Goal: Task Accomplishment & Management: Complete application form

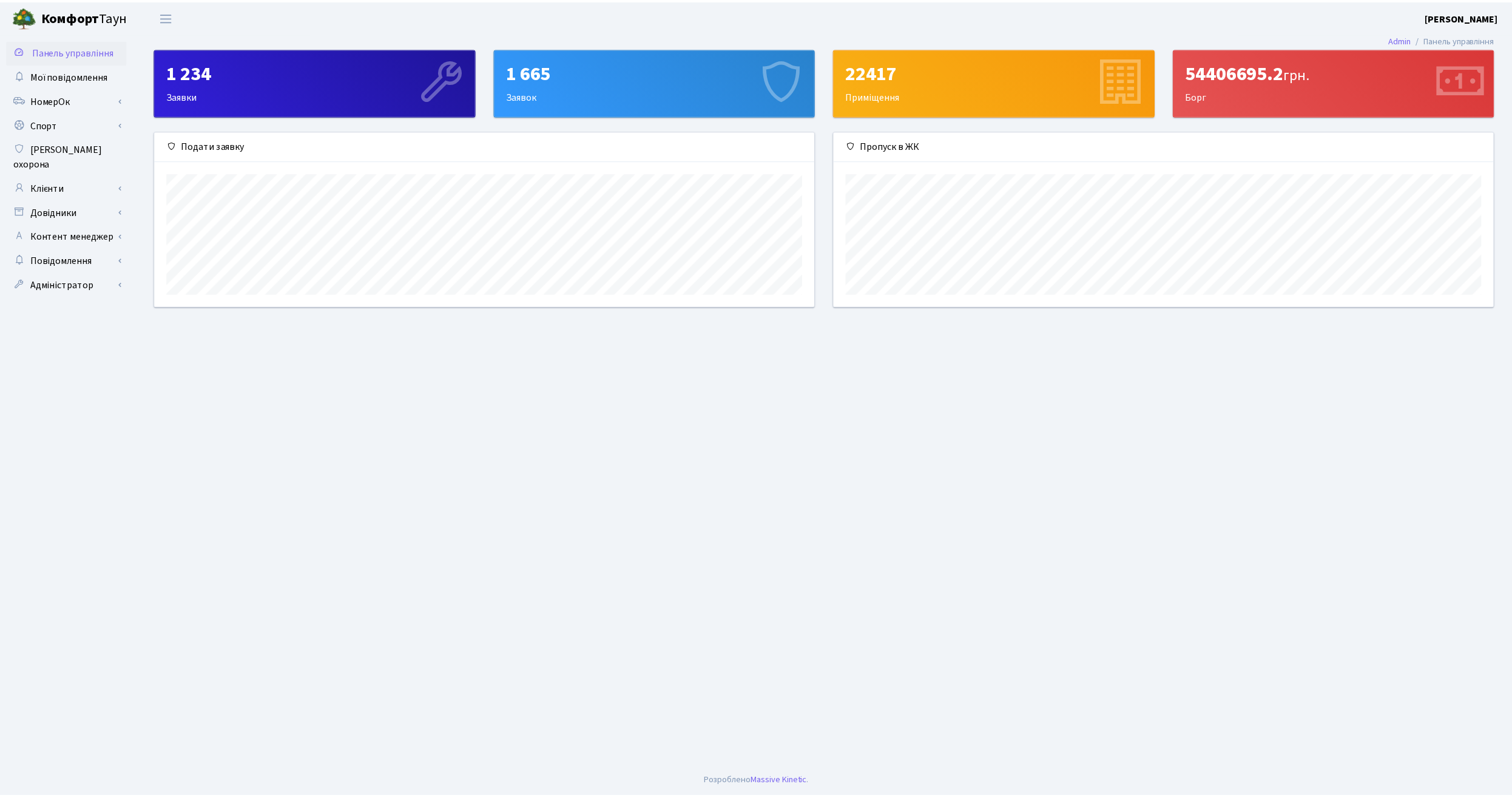
scroll to position [175, 665]
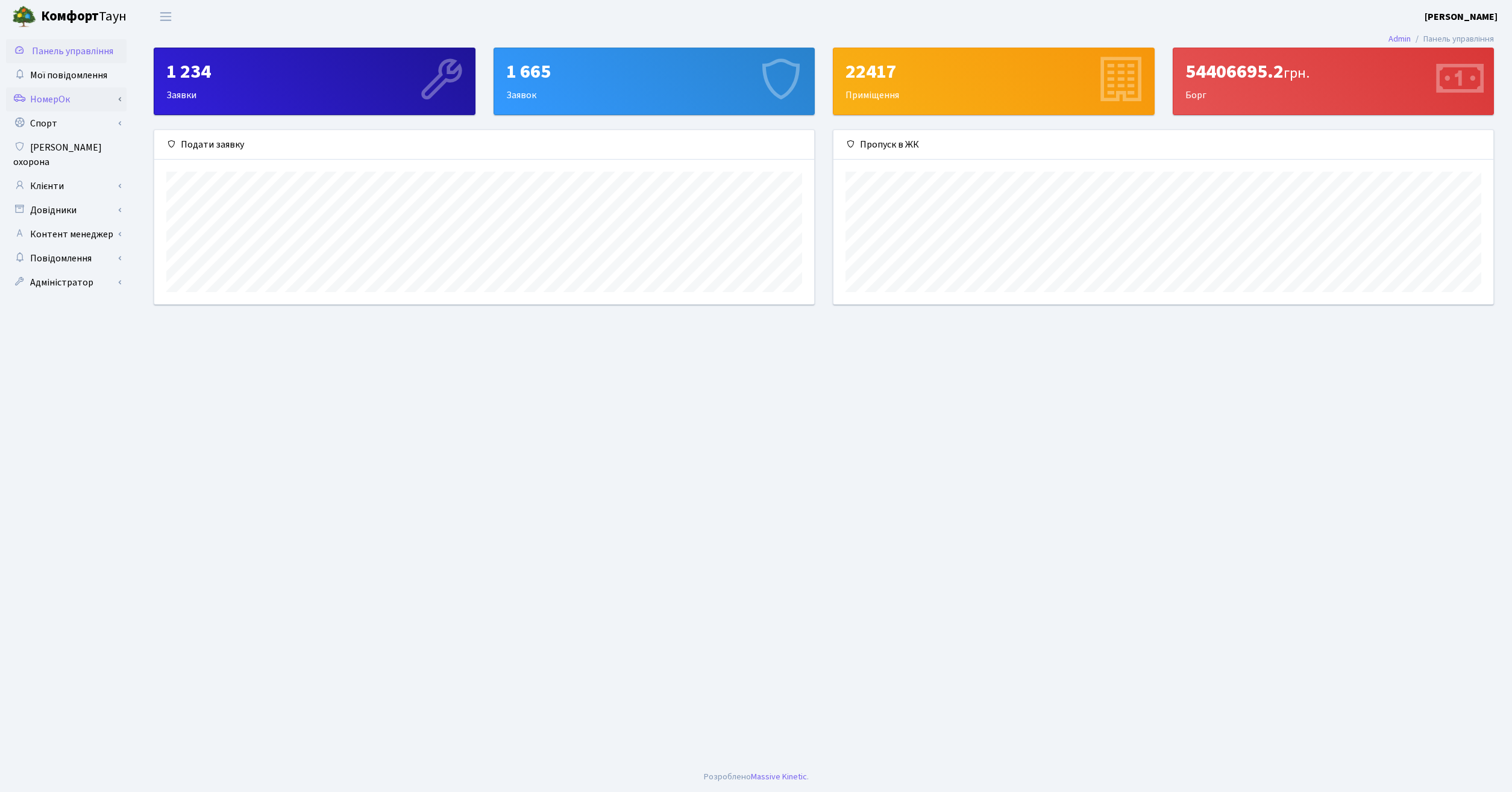
click at [58, 90] on link "НомерОк" at bounding box center [66, 100] width 121 height 24
click at [87, 285] on link "Клієнти" at bounding box center [66, 297] width 121 height 24
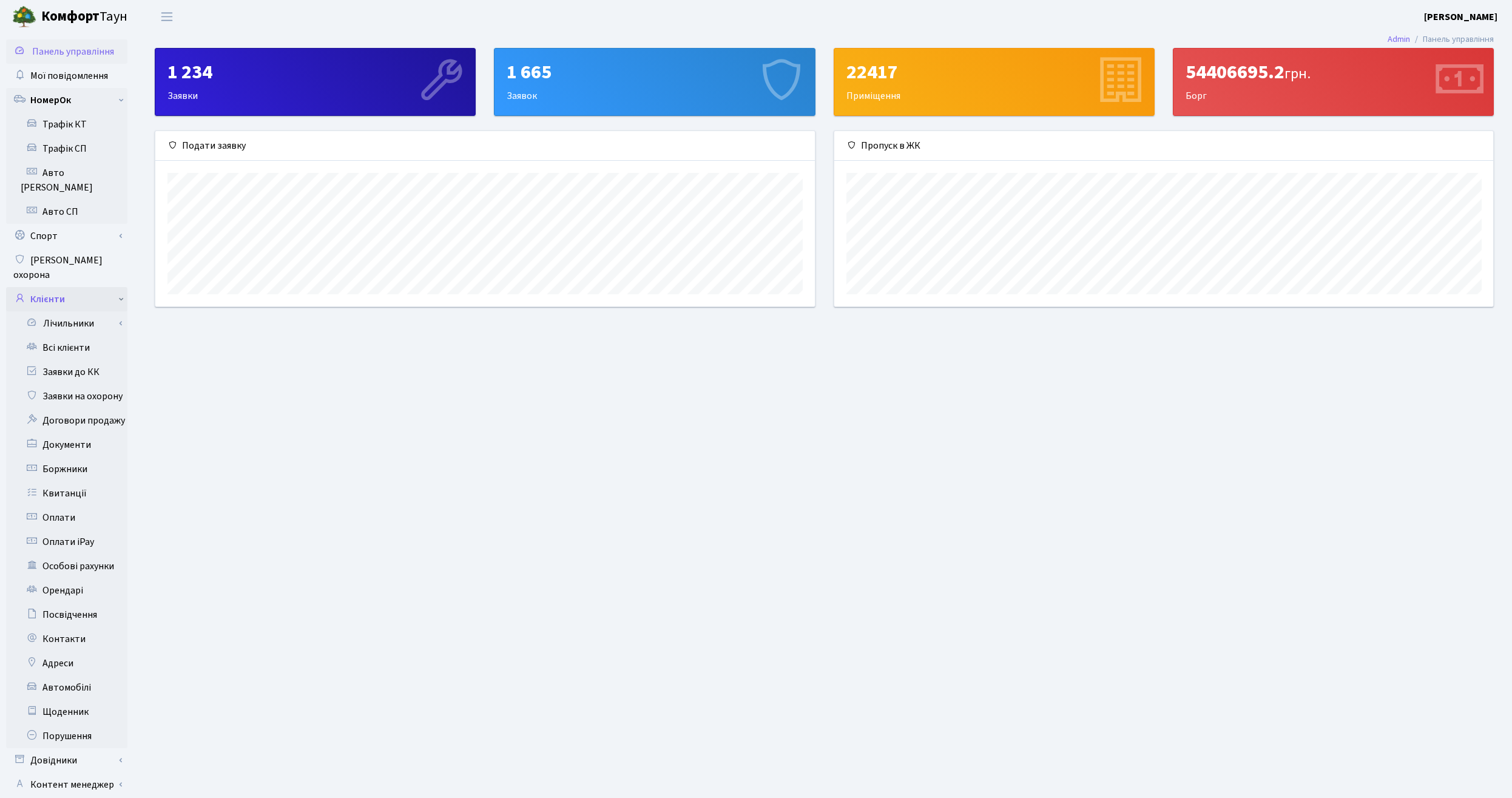
scroll to position [606767, 605963]
click at [87, 384] on link "Заявки на охорону" at bounding box center [67, 396] width 121 height 25
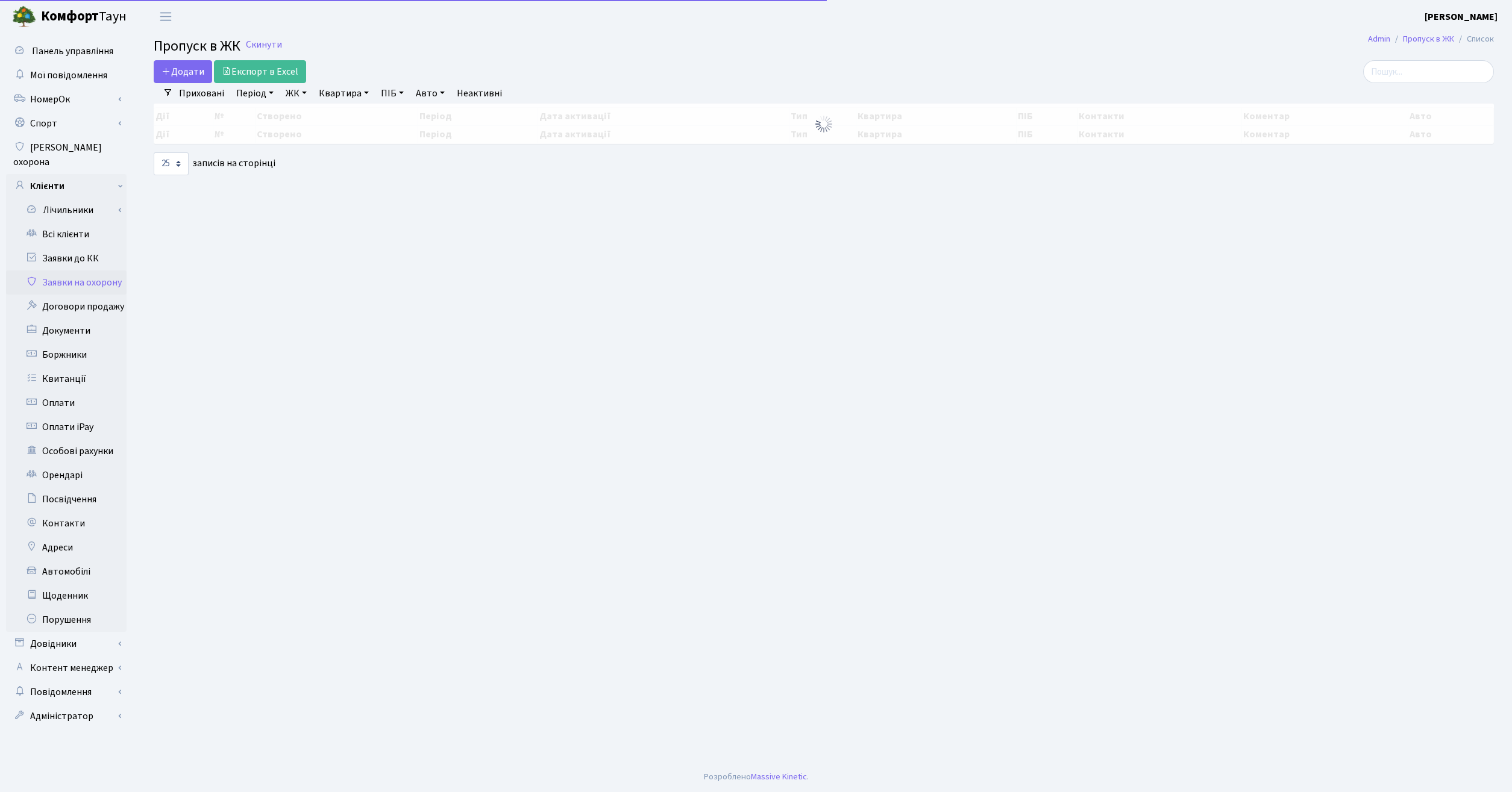
select select "25"
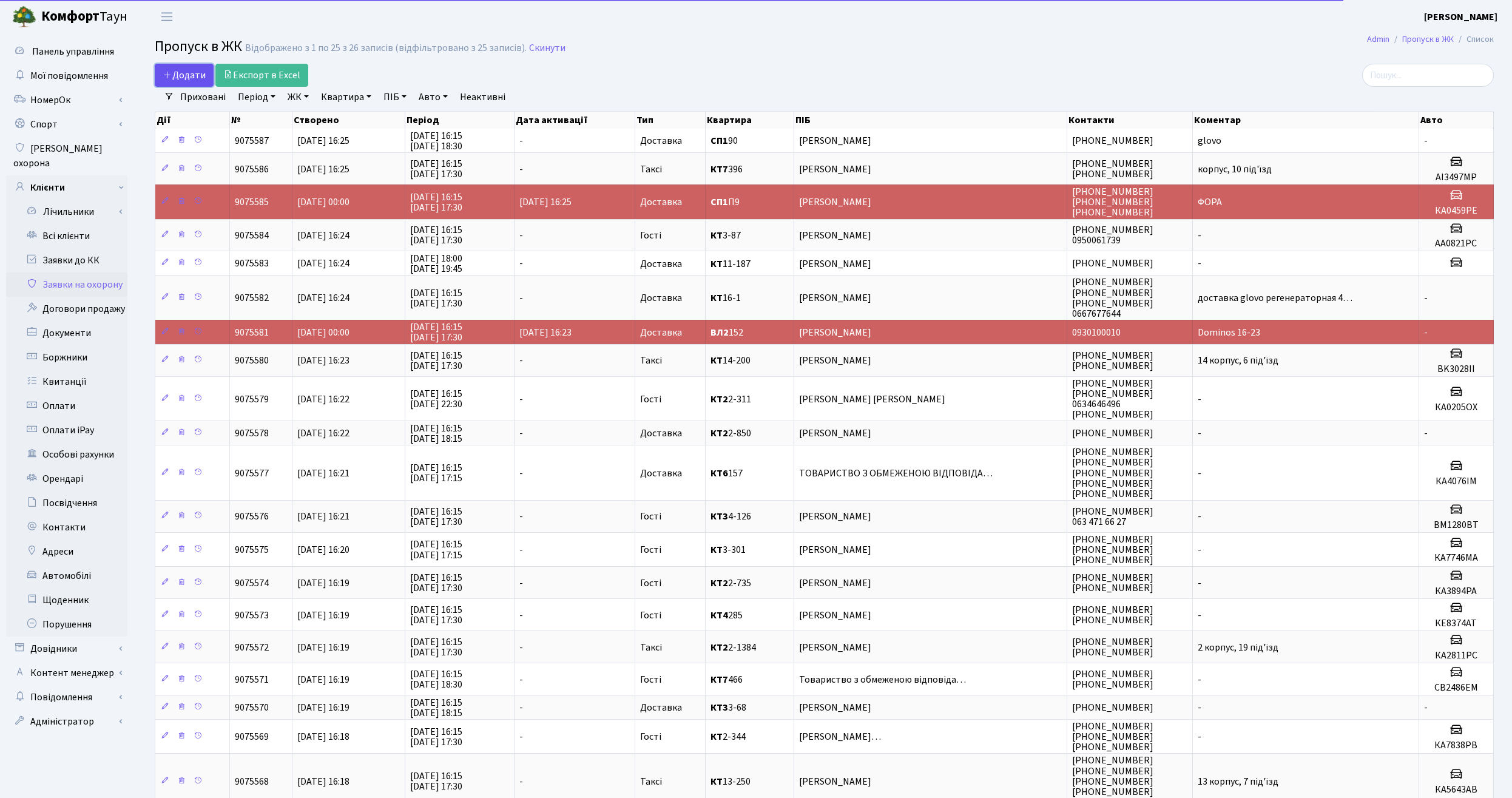
click at [179, 75] on span "Додати" at bounding box center [184, 75] width 43 height 13
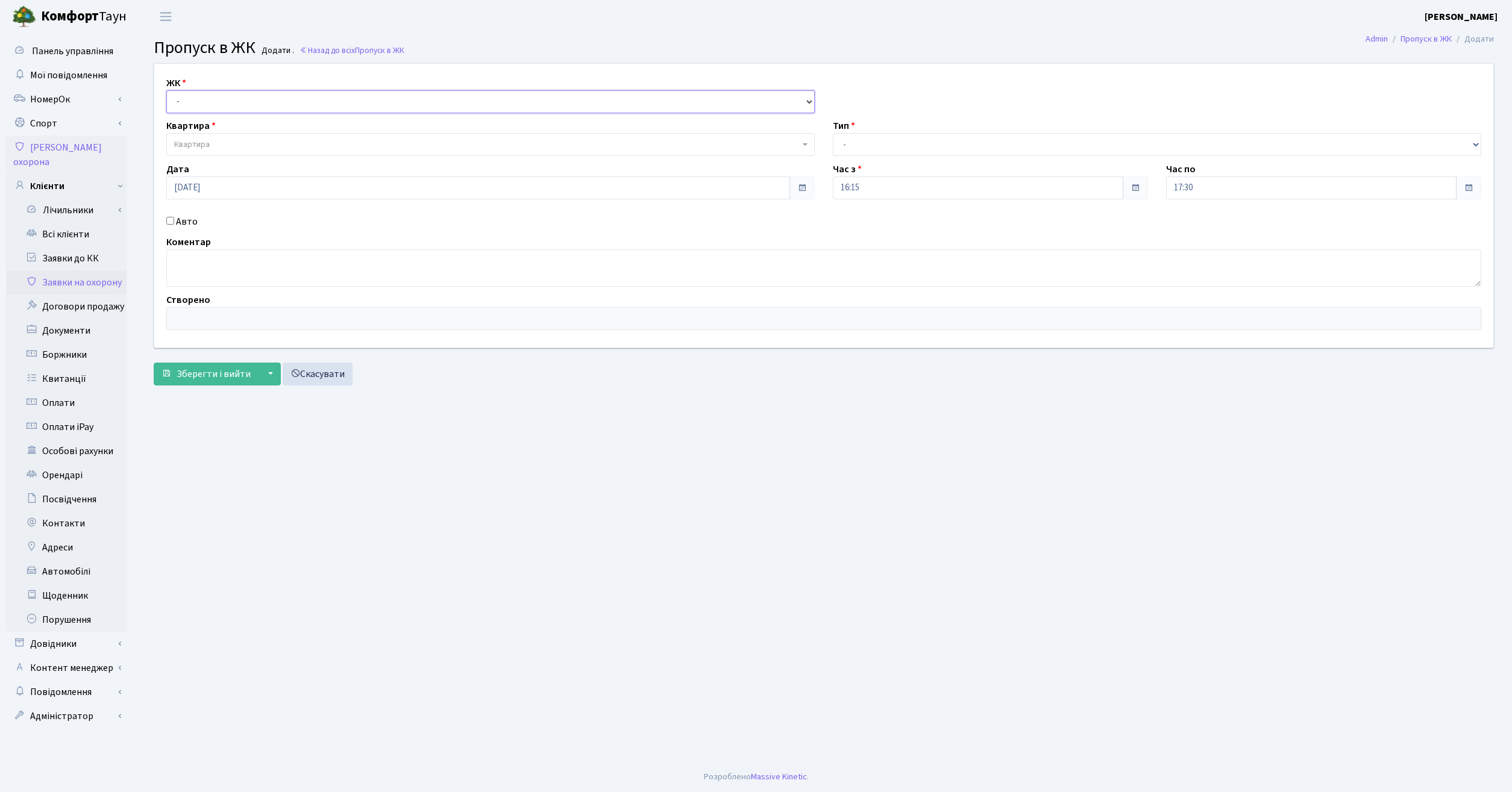
click at [167, 90] on select "- КТ, вул. Регенераторна, 4 ЦП, вул. Джона Маккейна, 7 ТХ, вул. Ділова, 1/2 КТ2…" at bounding box center [491, 102] width 649 height 23
select select "271"
click option "КТ, вул. Регенераторна, 4" at bounding box center [0, 0] width 0 height 0
select select
click at [335, 152] on span "Квартира" at bounding box center [491, 144] width 649 height 23
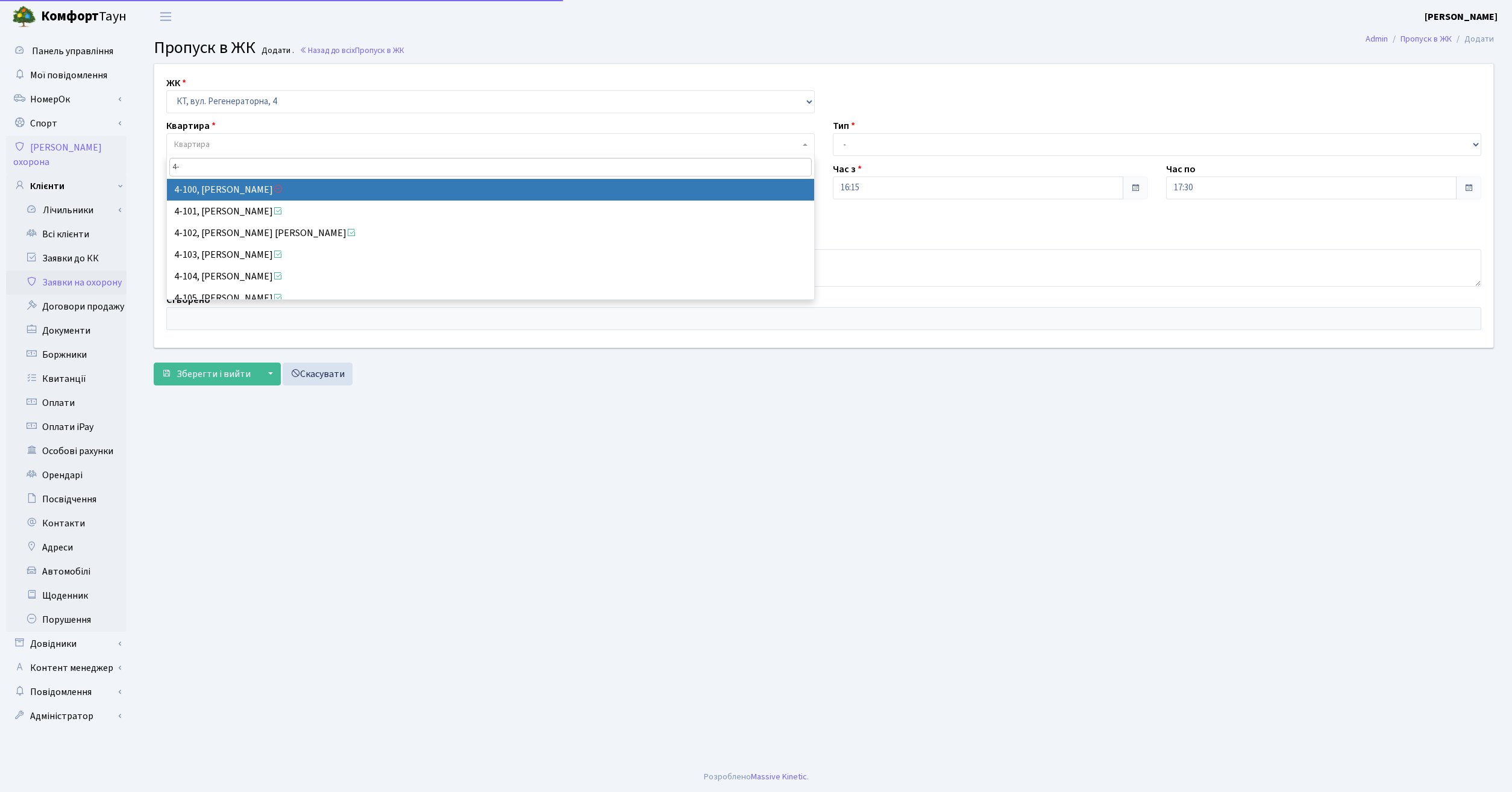
type input "4"
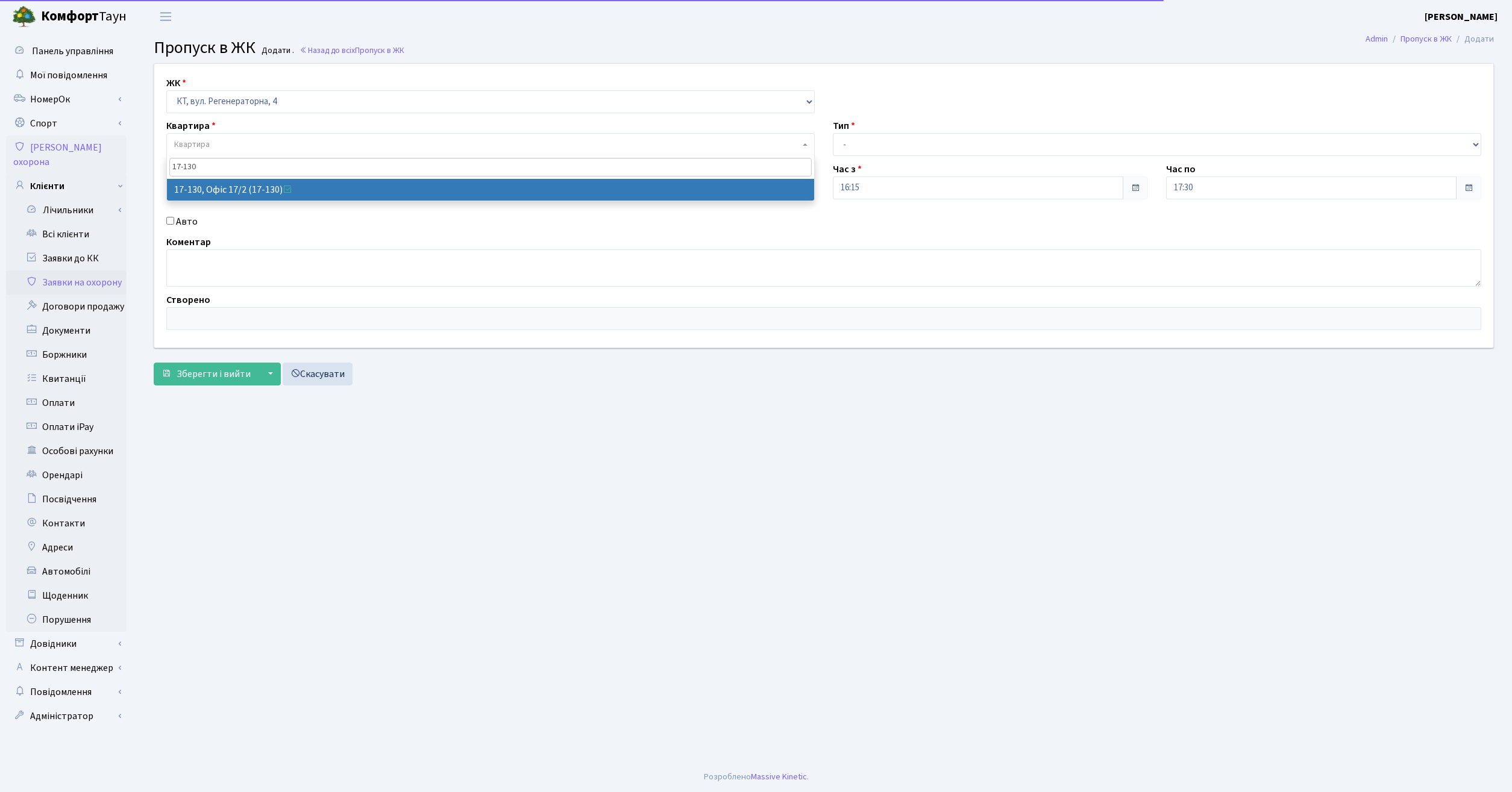
type input "17-130"
select select "46999"
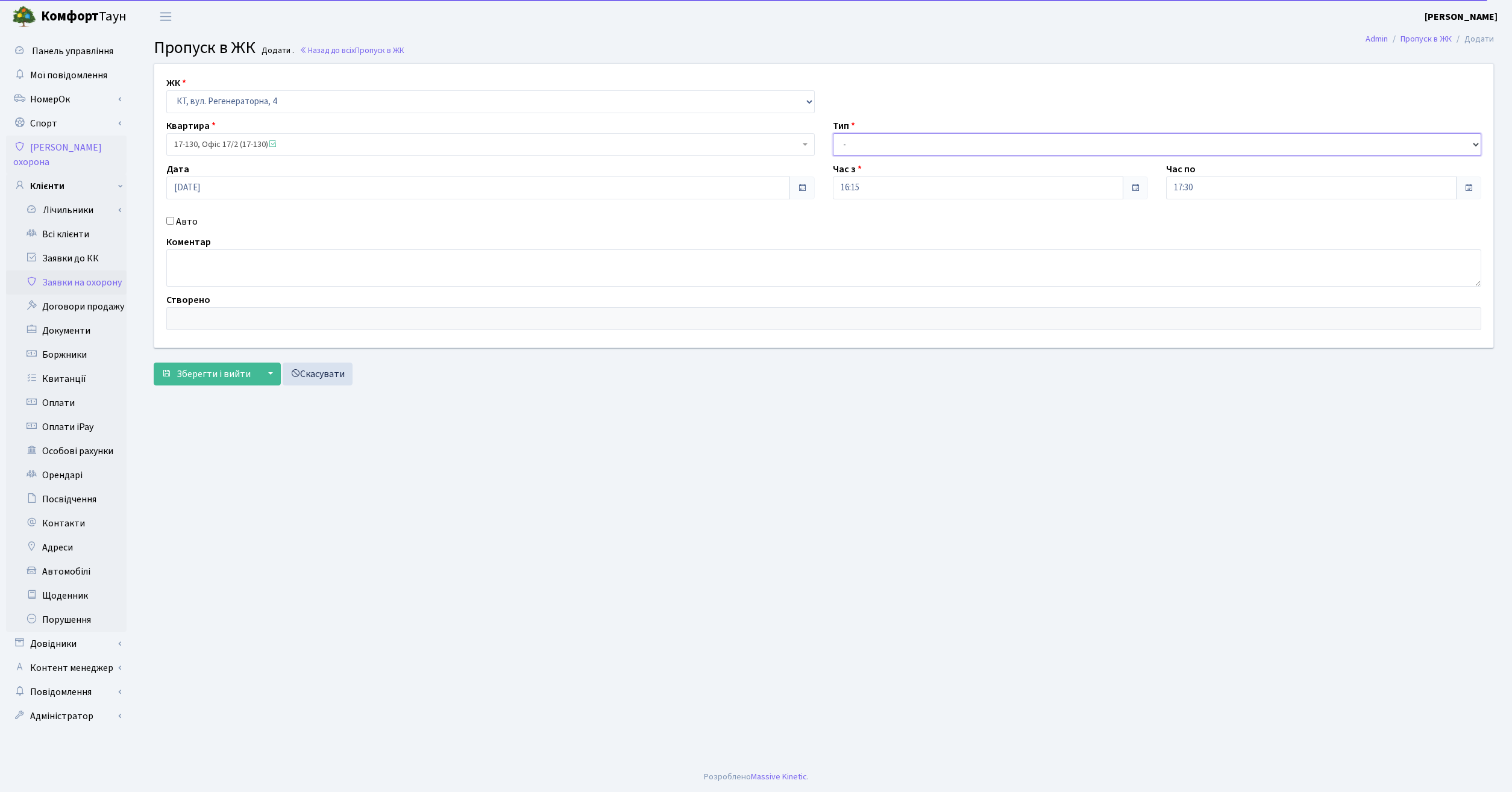
click at [832, 133] on select "- Доставка Таксі Гості Сервіс" at bounding box center [1156, 144] width 649 height 23
select select "1"
click option "Доставка" at bounding box center [0, 0] width 0 height 0
click at [1253, 188] on input "17:30" at bounding box center [1311, 188] width 290 height 23
click at [1202, 230] on icon at bounding box center [1199, 229] width 32 height 32
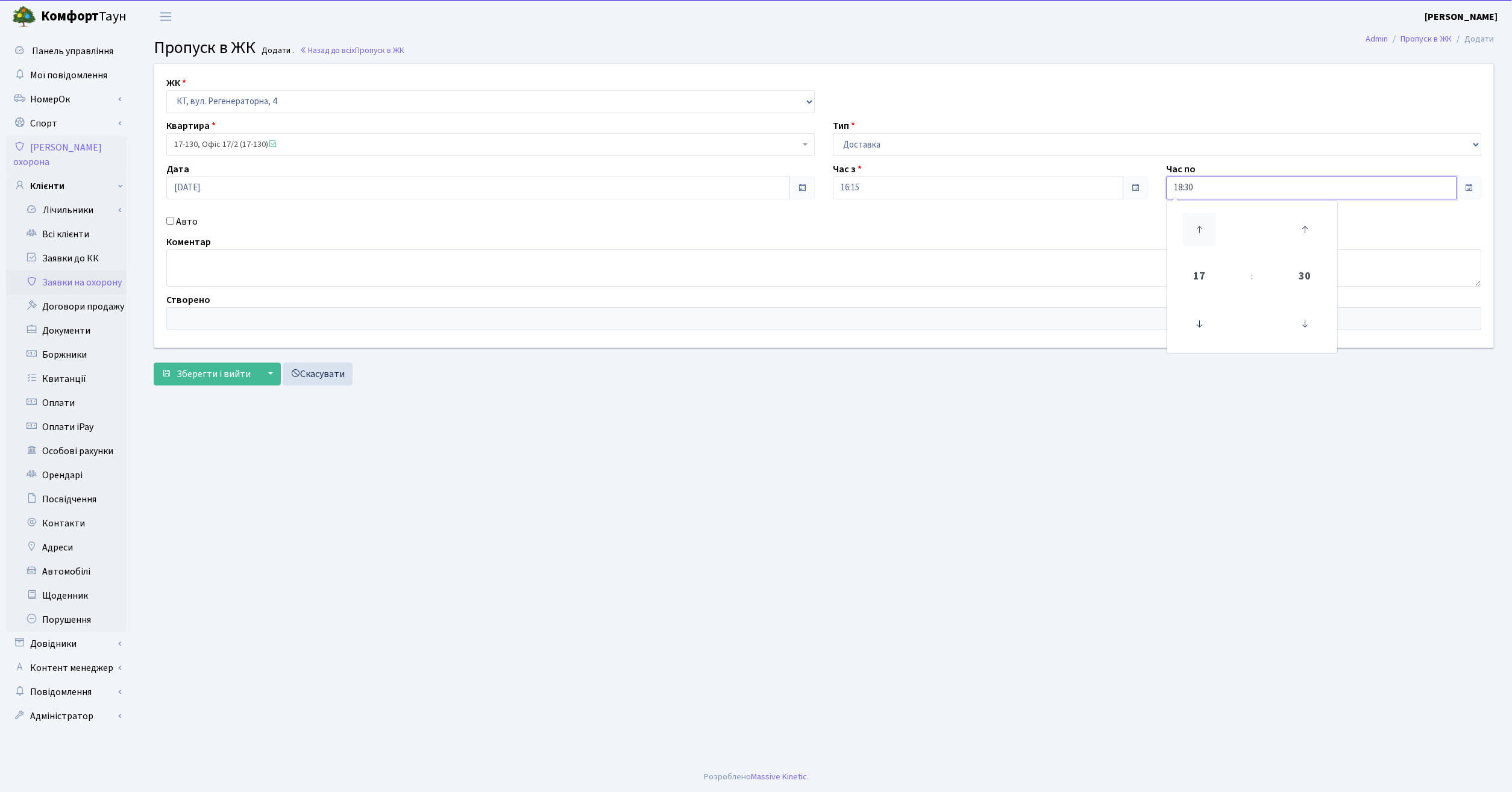
click at [1202, 230] on icon at bounding box center [1199, 229] width 32 height 32
type input "20:30"
click at [885, 452] on main "Admin Пропуск в ЖК Додати Пропуск в ЖК Додати . Назад до всіх Пропуск в ЖК ЖК -…" at bounding box center [824, 397] width 1376 height 729
click at [174, 223] on input "Авто" at bounding box center [170, 220] width 8 height 8
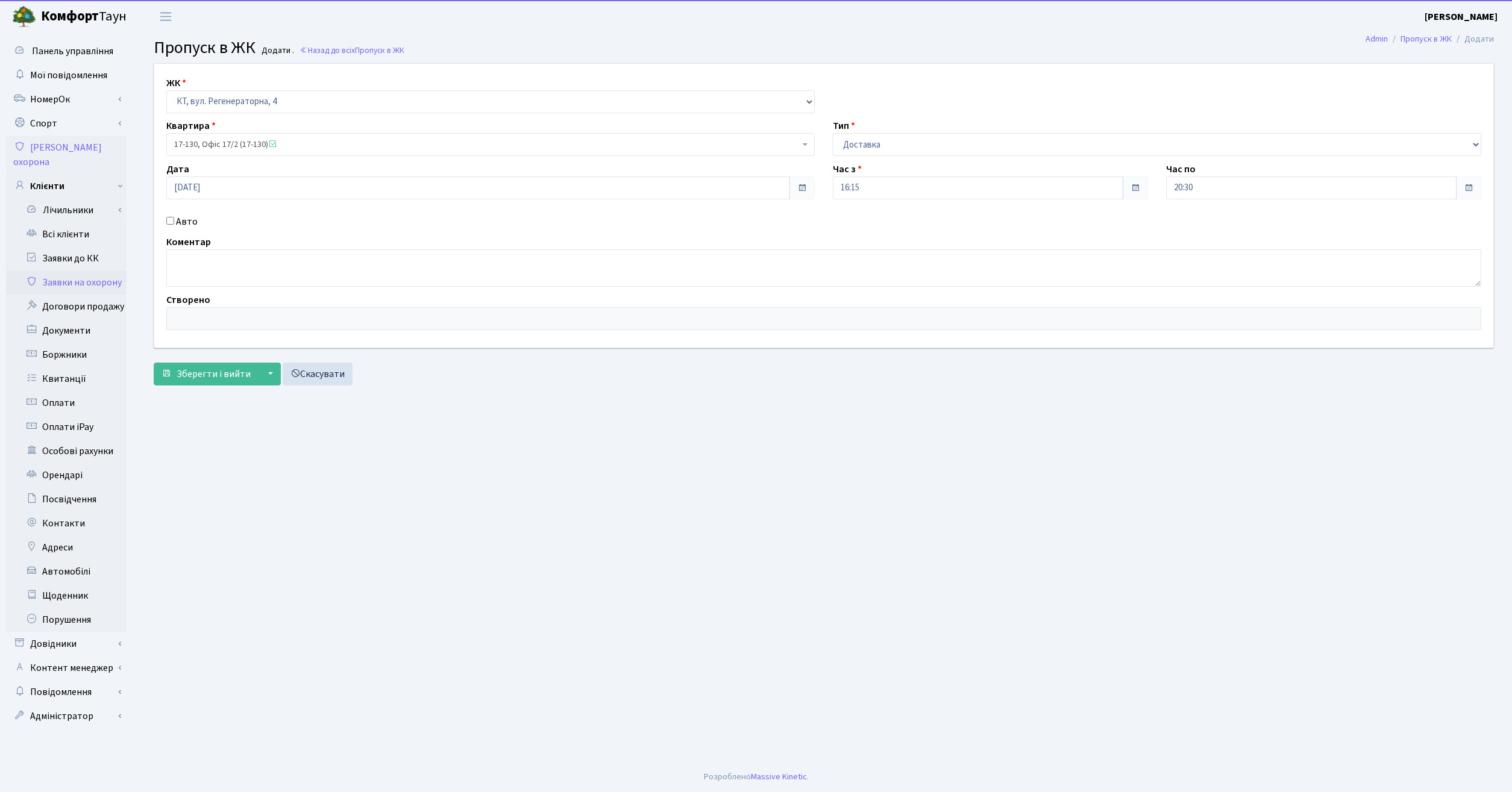
checkbox input "true"
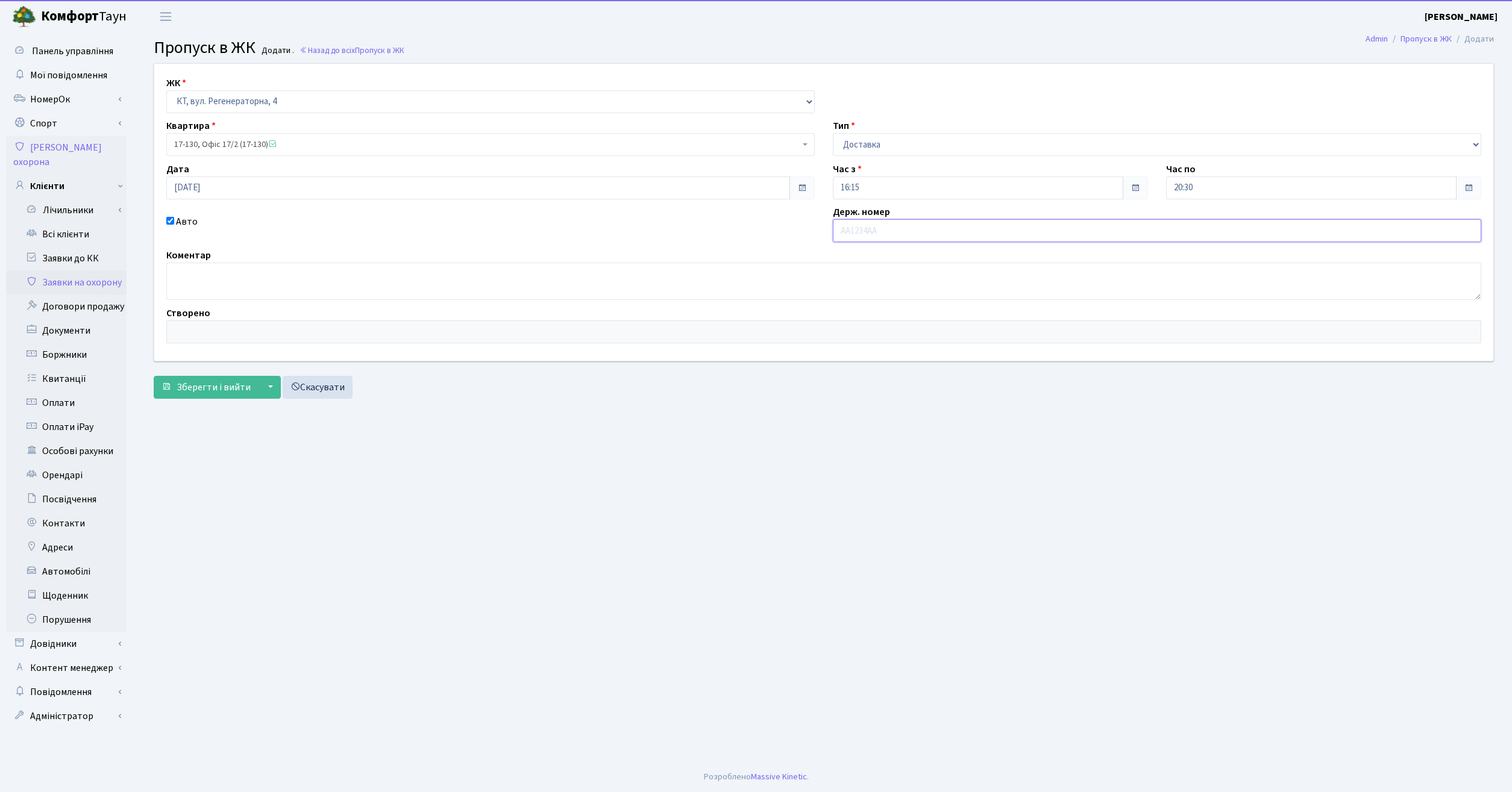
click at [953, 229] on input "text" at bounding box center [1156, 230] width 649 height 23
type input "АР1166СН"
click at [212, 391] on span "Зберегти і вийти" at bounding box center [213, 387] width 74 height 13
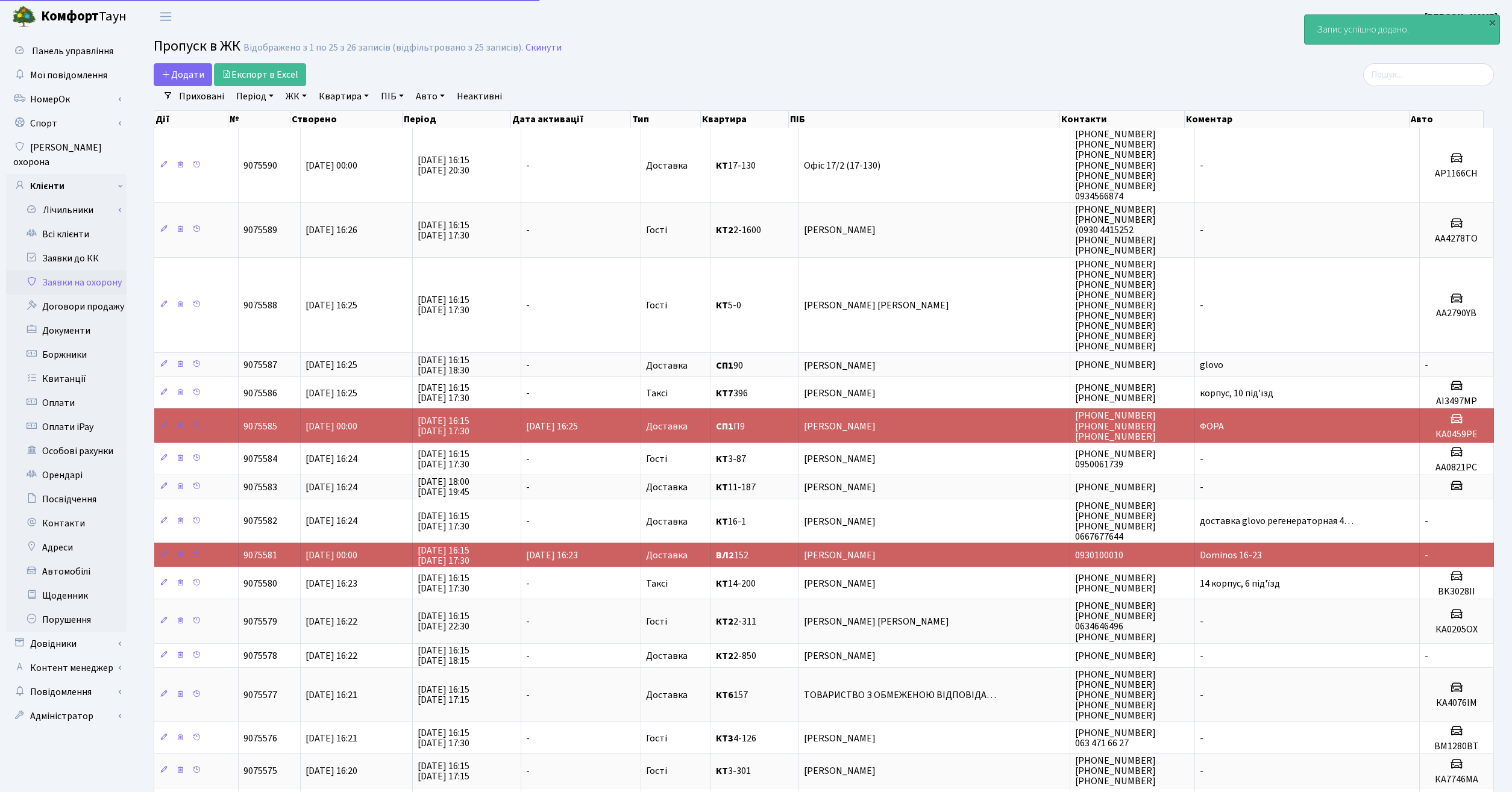
select select "25"
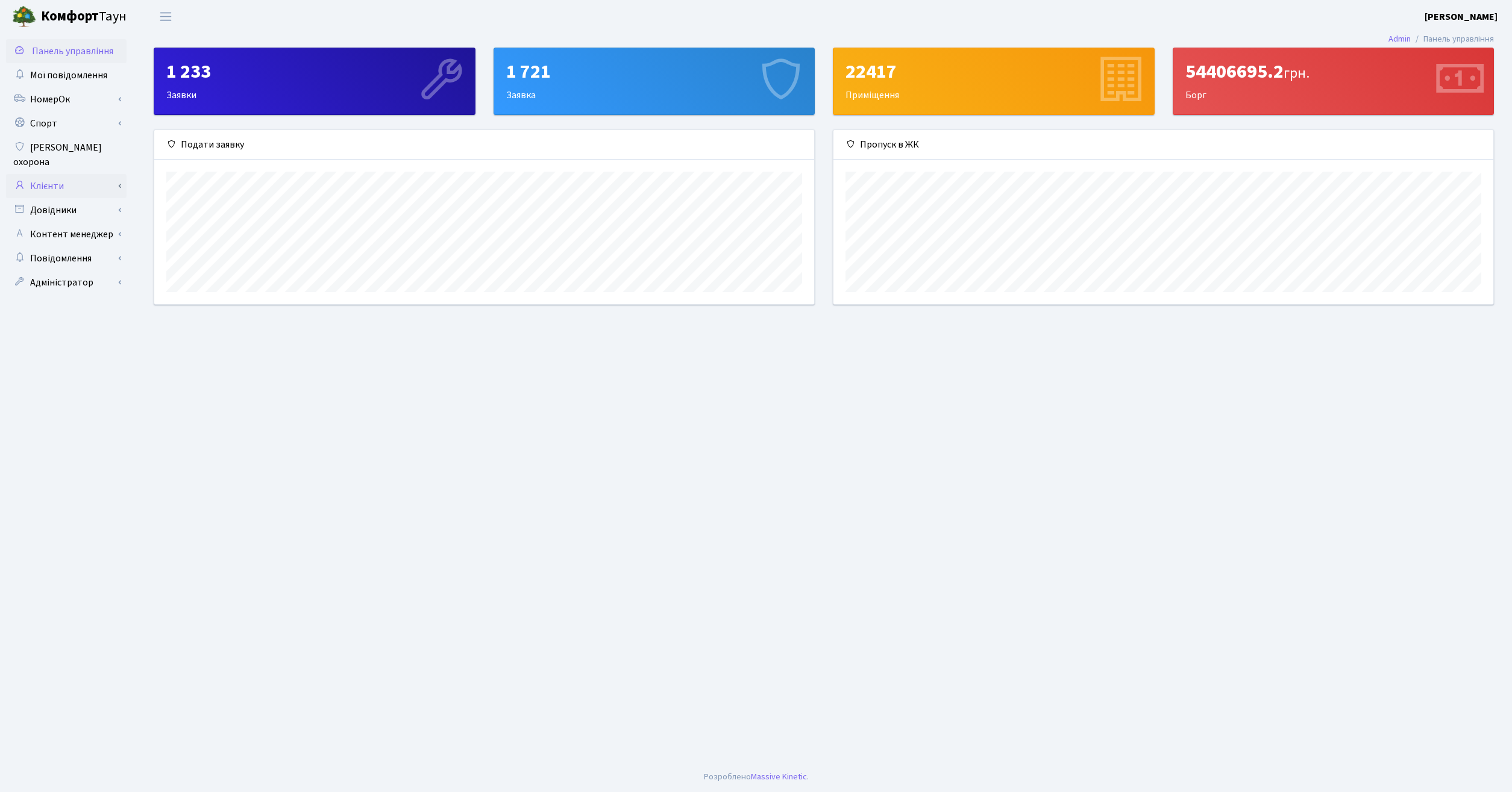
scroll to position [174, 660]
click at [98, 179] on link "Клієнти" at bounding box center [66, 186] width 121 height 24
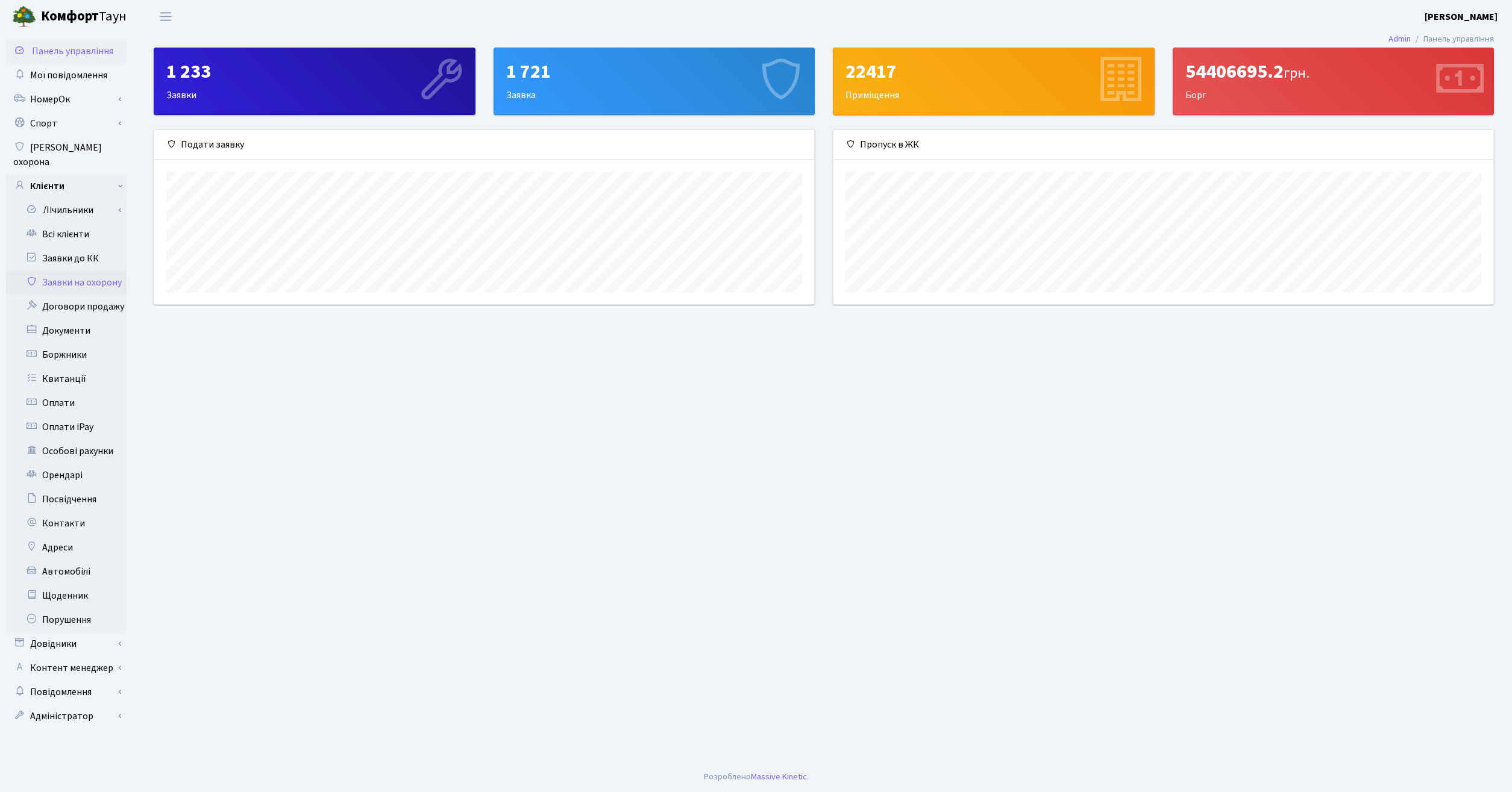
click at [88, 271] on link "Заявки на охорону" at bounding box center [66, 283] width 121 height 24
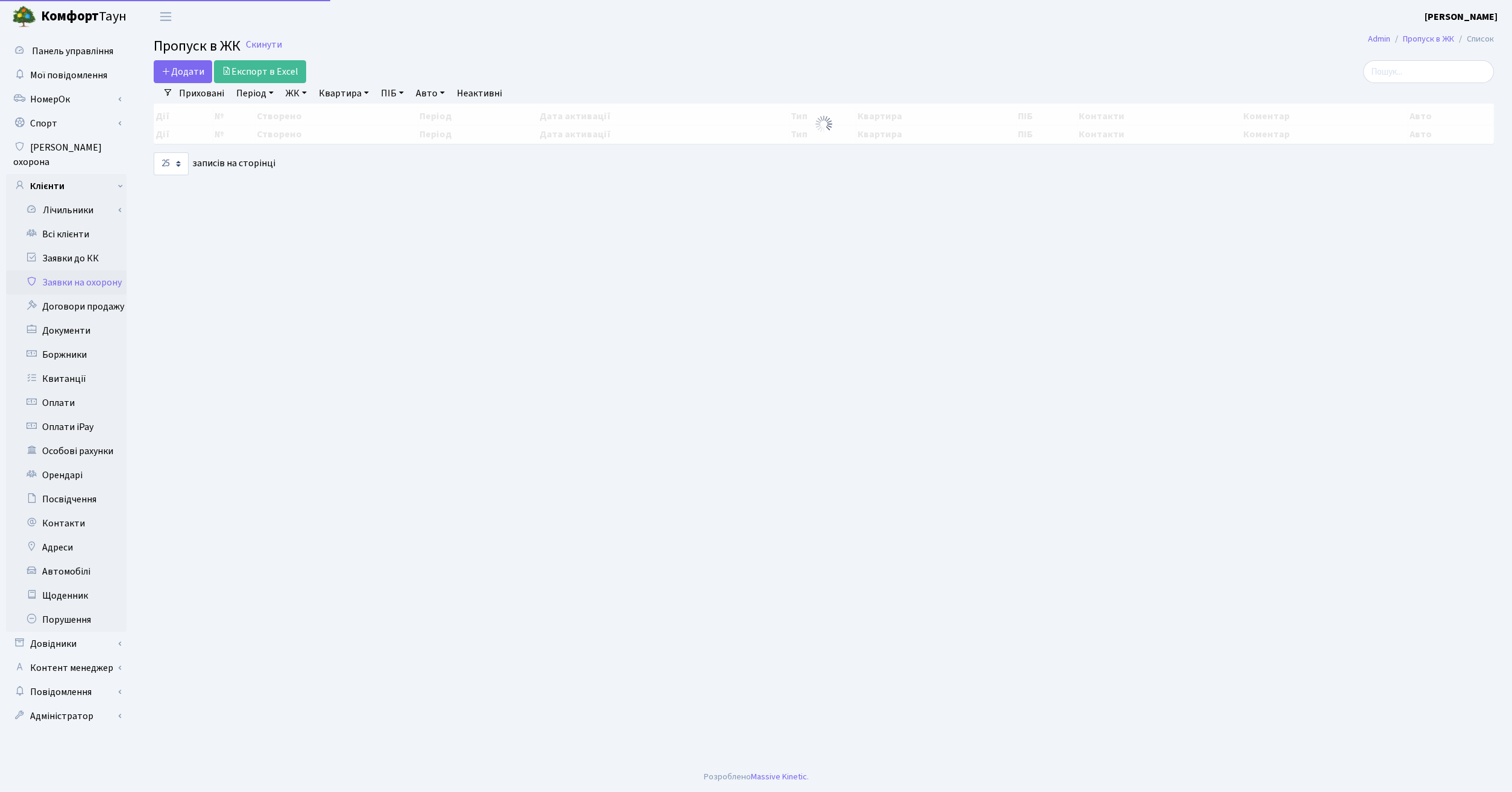
select select "25"
click at [50, 97] on link "НомерОк" at bounding box center [66, 100] width 121 height 24
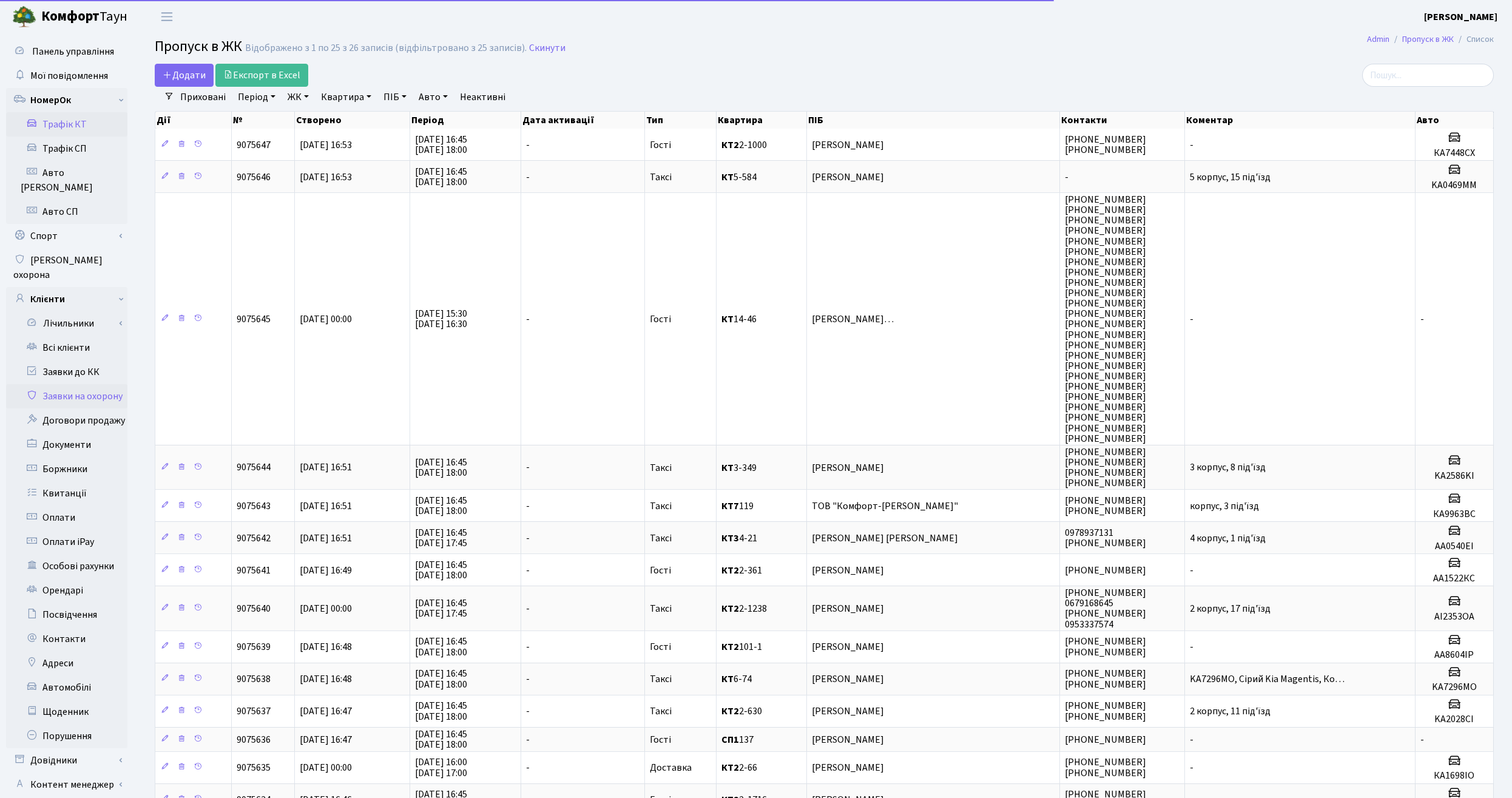
click at [80, 128] on link "Трафік КТ" at bounding box center [67, 124] width 121 height 25
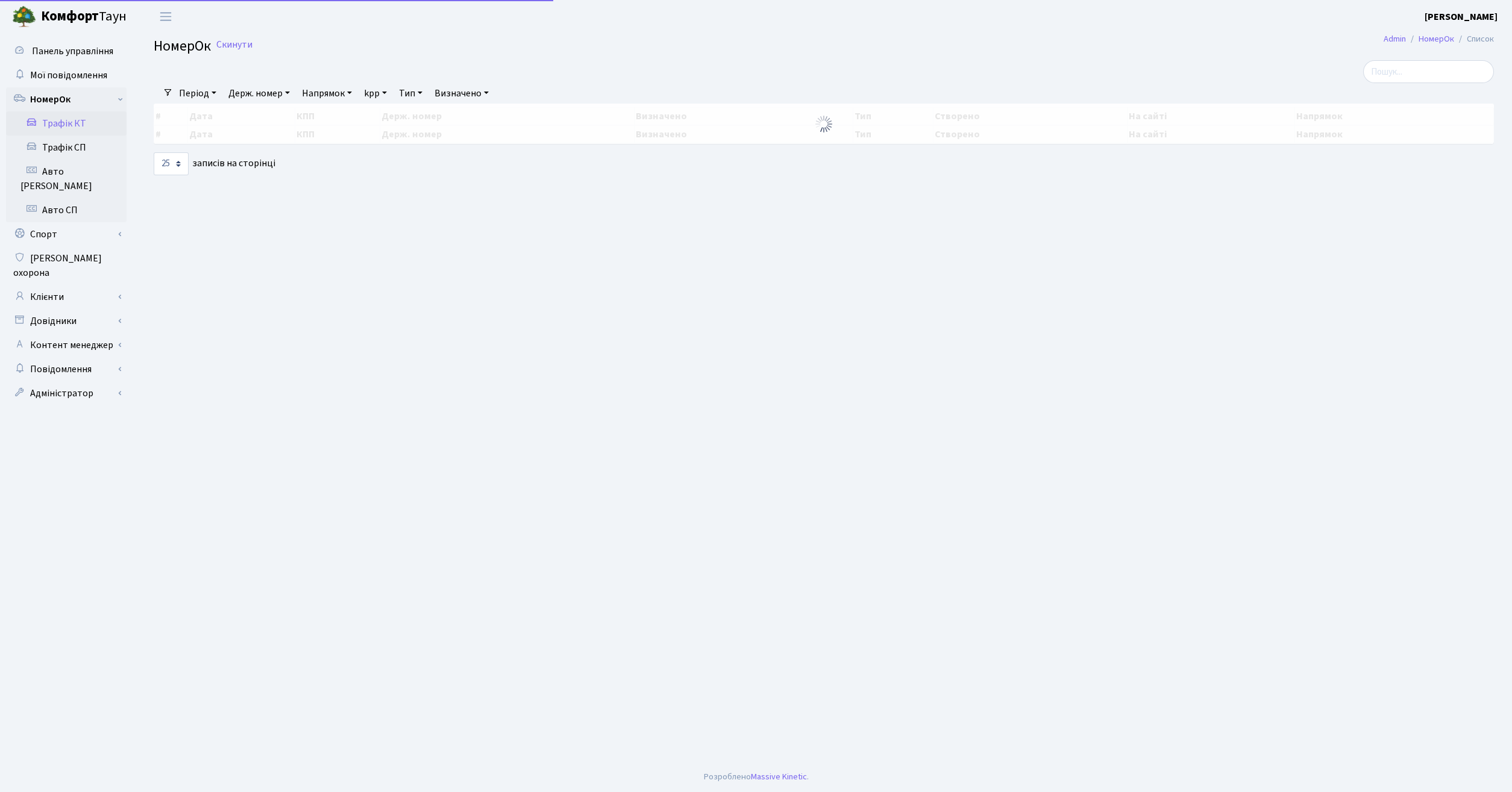
select select "25"
click at [1424, 77] on input "search" at bounding box center [1429, 72] width 131 height 23
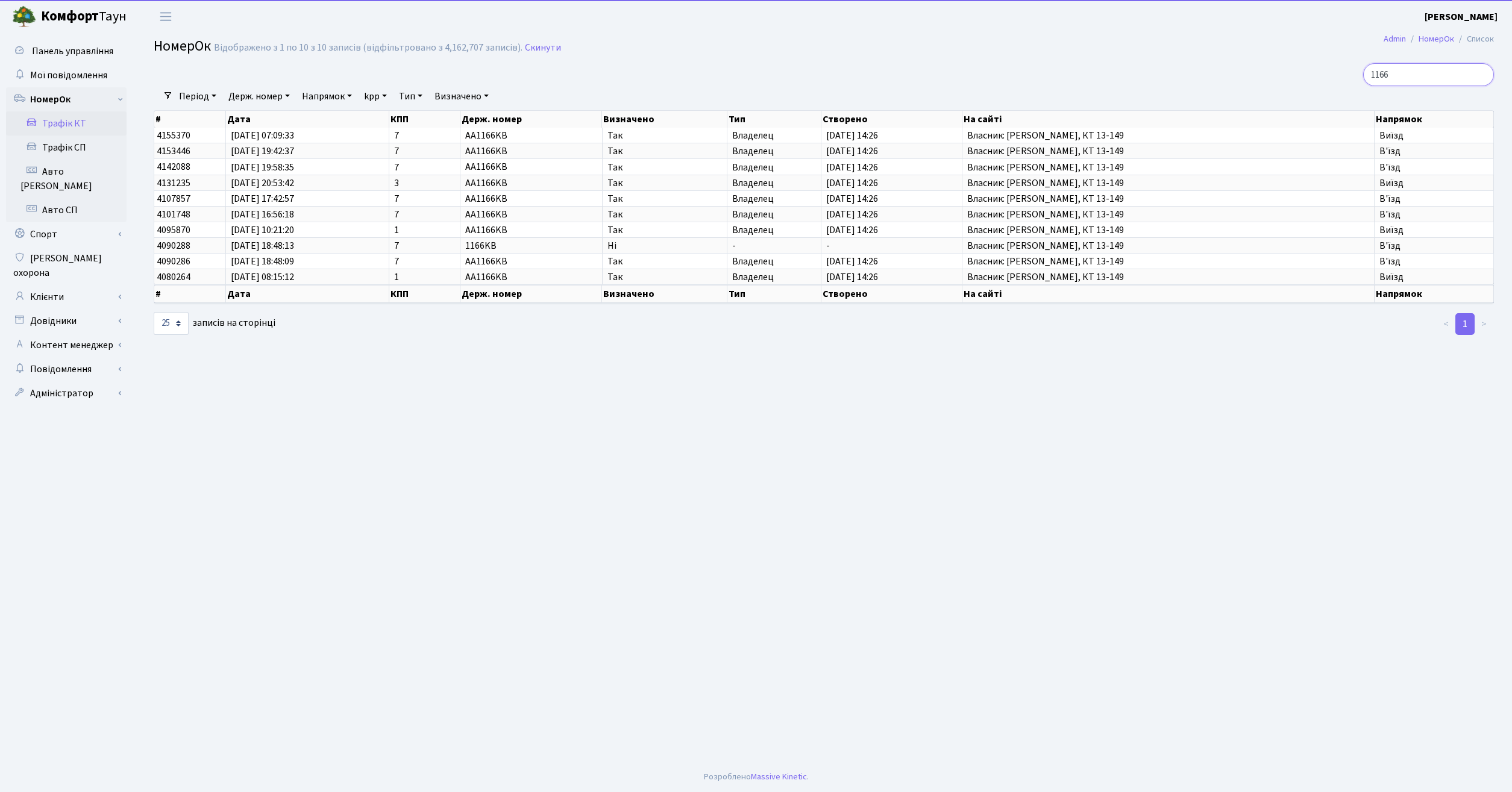
click at [1443, 77] on input "1166" at bounding box center [1429, 75] width 131 height 23
type input "1166"
click at [1430, 75] on input "1166" at bounding box center [1429, 75] width 131 height 23
click at [1435, 78] on input "1166" at bounding box center [1429, 75] width 131 height 23
click at [1445, 83] on input "1166" at bounding box center [1429, 75] width 131 height 23
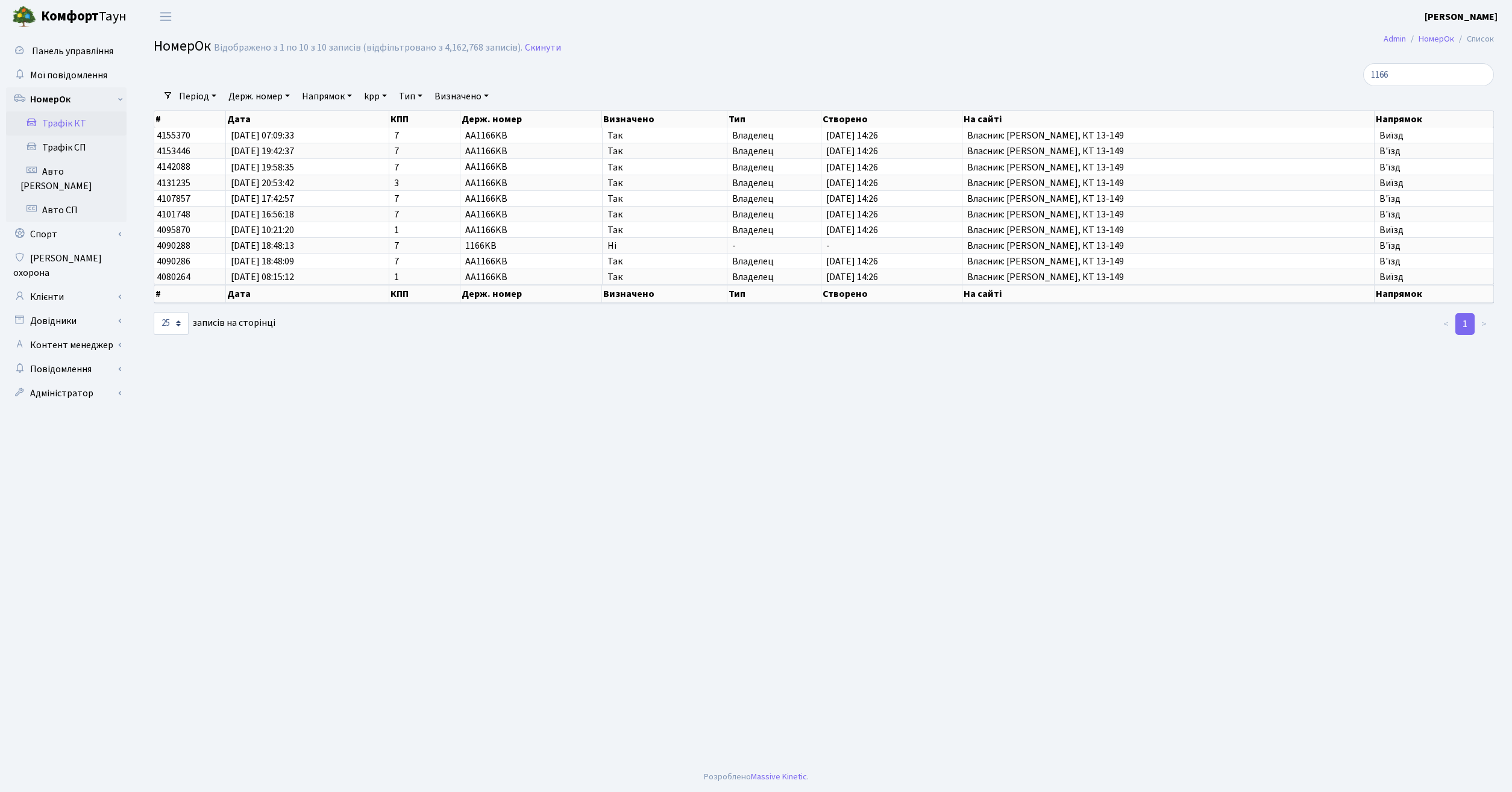
click at [694, 472] on main "Admin НомерОк Список НомерОк Відображено з 1 по 10 з 10 записів (відфільтровано…" at bounding box center [824, 397] width 1376 height 729
drag, startPoint x: 1207, startPoint y: 495, endPoint x: 1220, endPoint y: 496, distance: 13.0
click at [1206, 495] on main "Admin НомерОк Список НомерОк Відображено з 1 по 10 з 10 записів (відфільтровано…" at bounding box center [824, 397] width 1376 height 729
click at [1021, 514] on main "Admin НомерОк Список НомерОк Відображено з 1 по 10 з 10 записів (відфільтровано…" at bounding box center [824, 397] width 1376 height 729
click at [1445, 83] on input "1166" at bounding box center [1429, 75] width 131 height 23
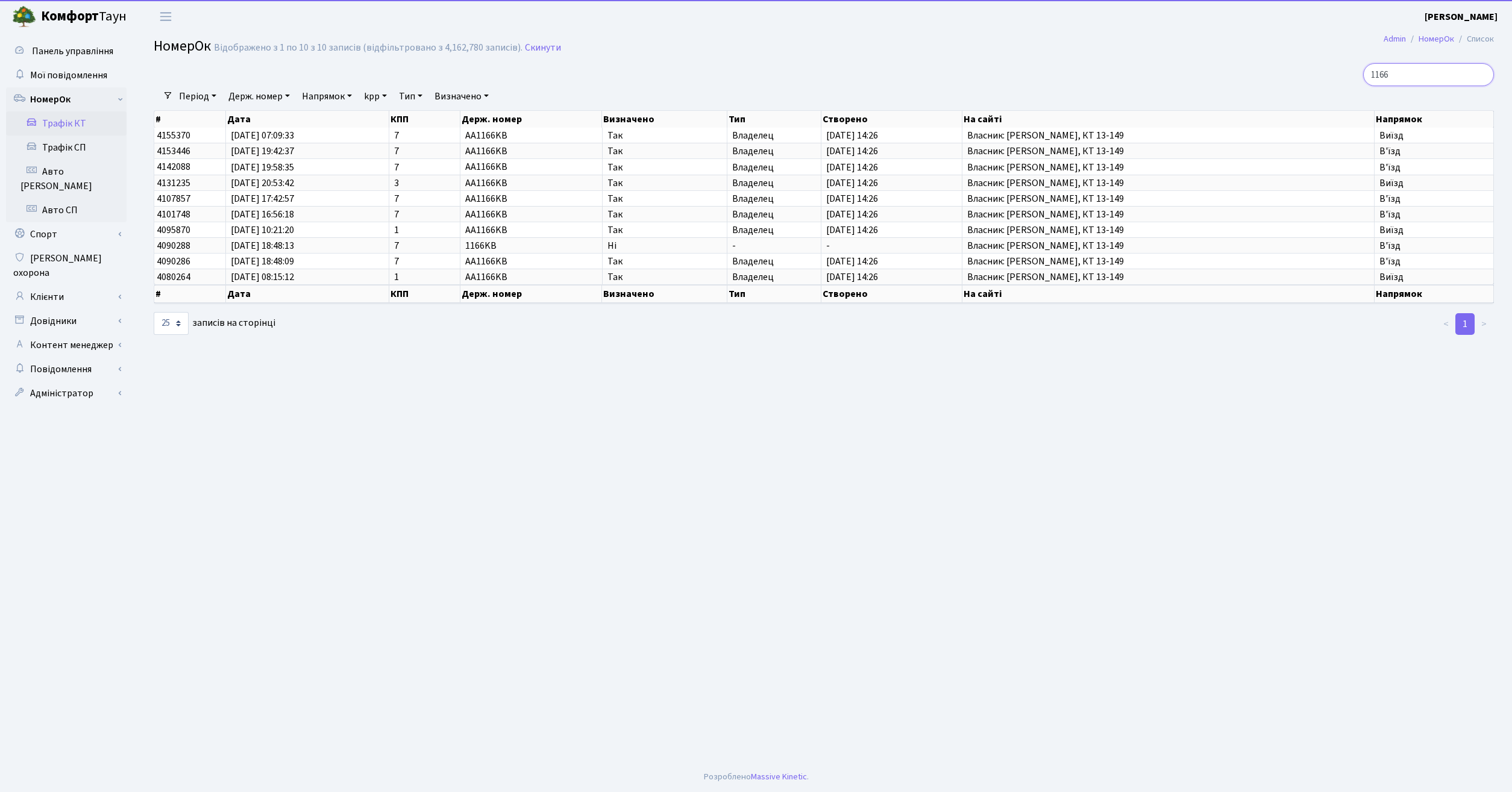
click at [1419, 70] on input "1166" at bounding box center [1429, 75] width 131 height 23
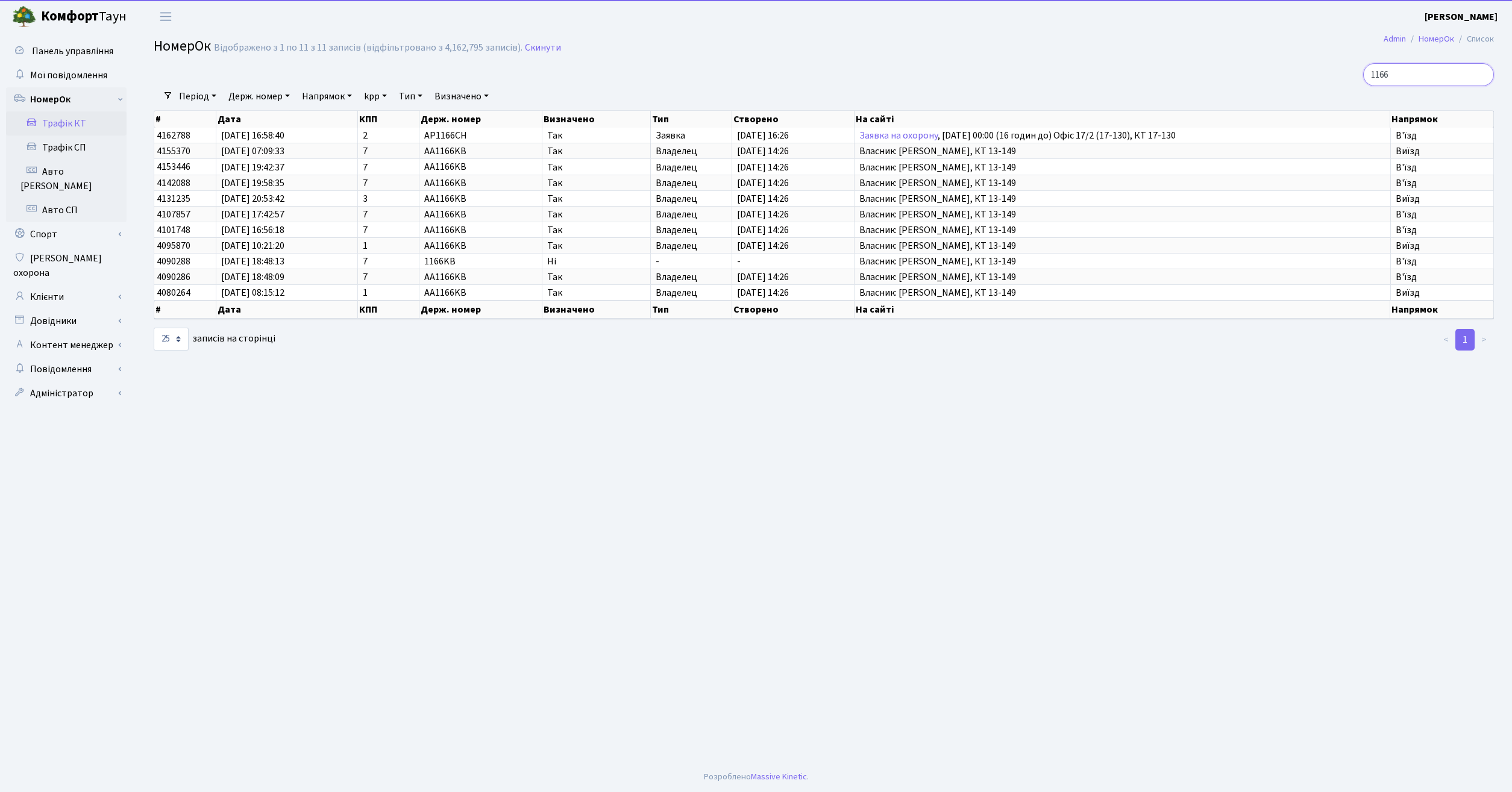
click at [1423, 75] on input "1166" at bounding box center [1429, 75] width 131 height 23
